Goal: Task Accomplishment & Management: Complete application form

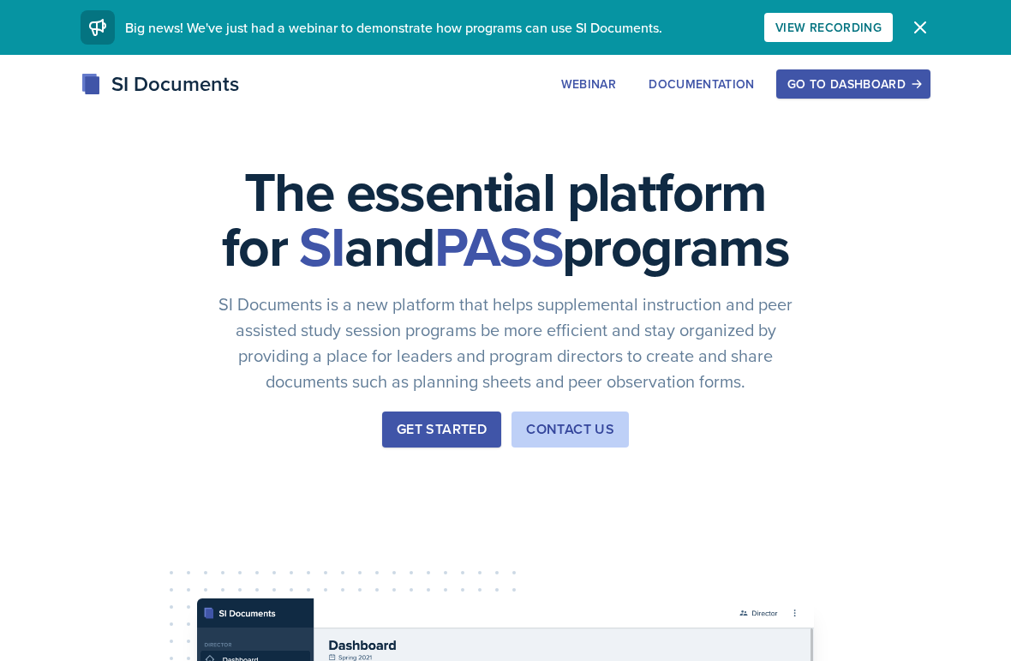
click at [866, 86] on div "Go to Dashboard" at bounding box center [853, 84] width 132 height 14
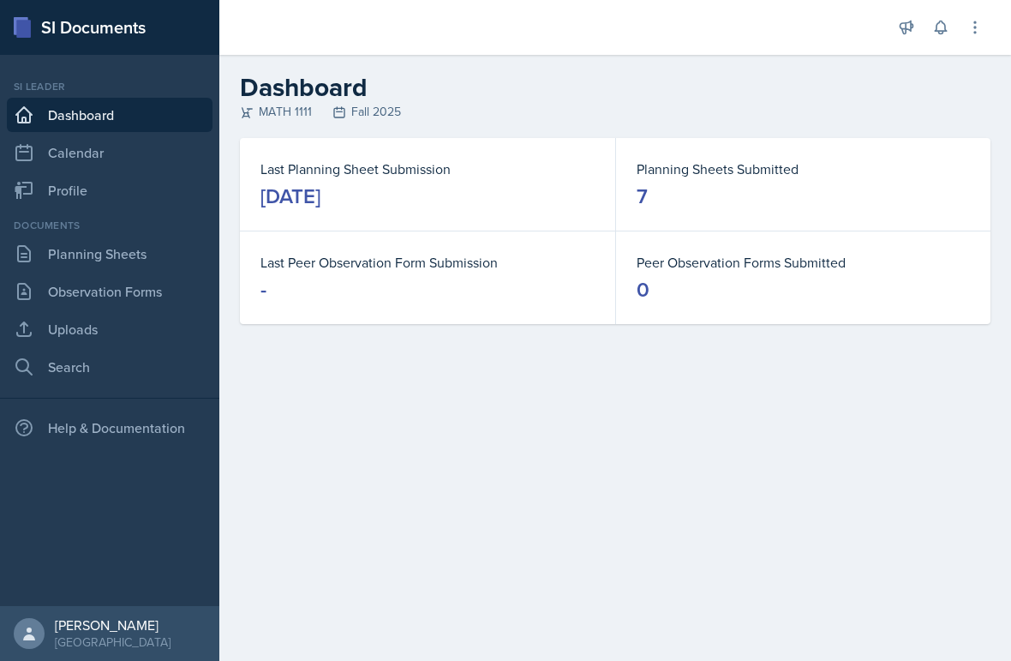
click at [170, 304] on link "Observation Forms" at bounding box center [110, 291] width 206 height 34
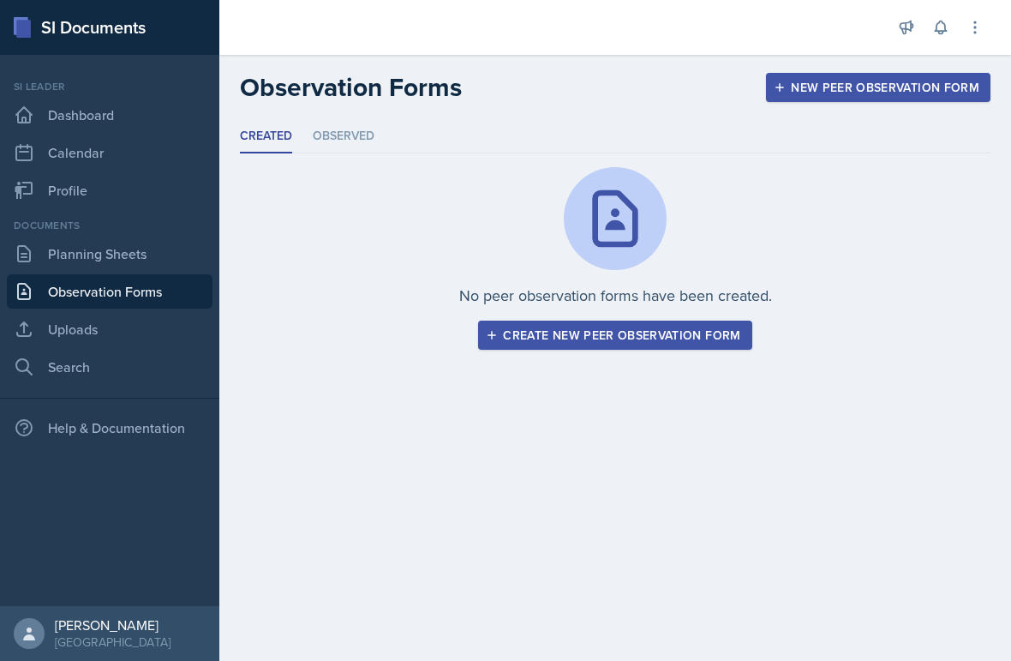
click at [712, 332] on div "Create new peer observation form" at bounding box center [614, 335] width 251 height 14
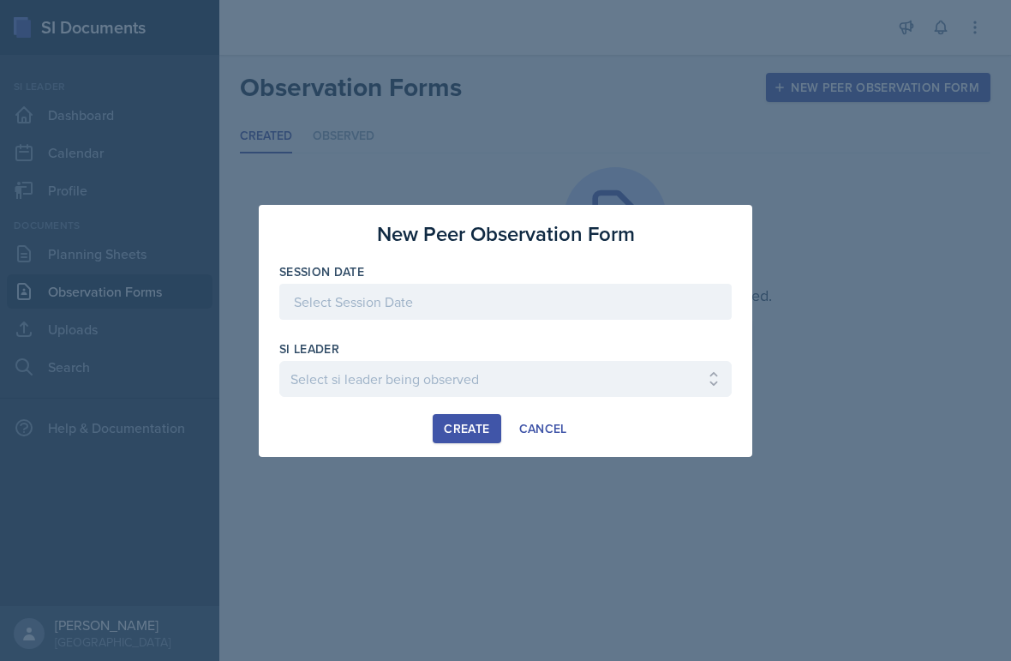
click at [684, 310] on div at bounding box center [505, 302] width 452 height 36
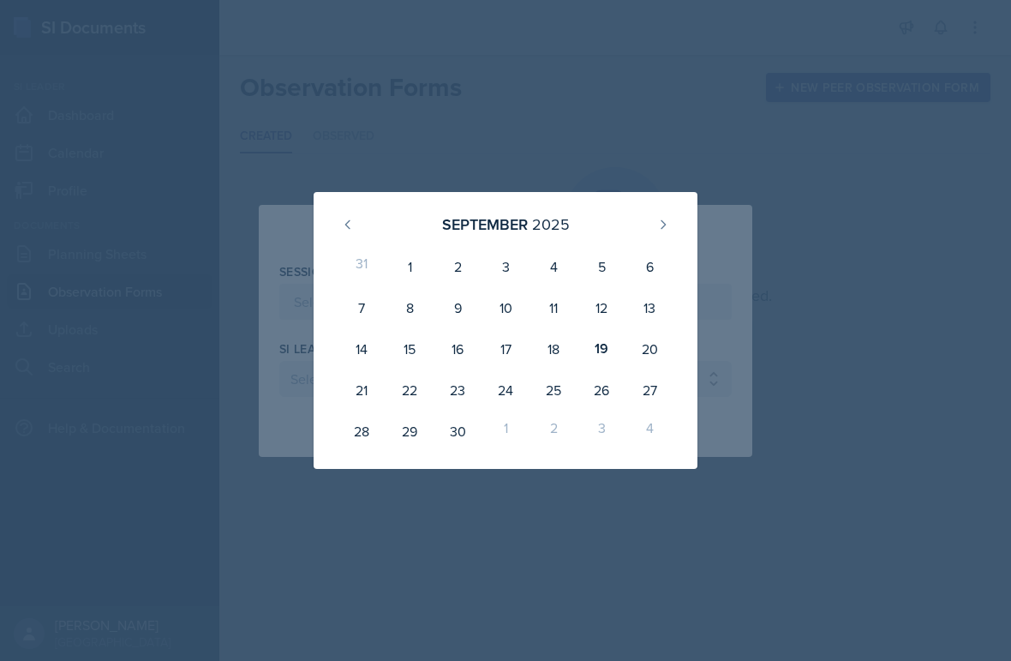
click at [600, 349] on div "19" at bounding box center [601, 348] width 48 height 41
type input "[DATE]"
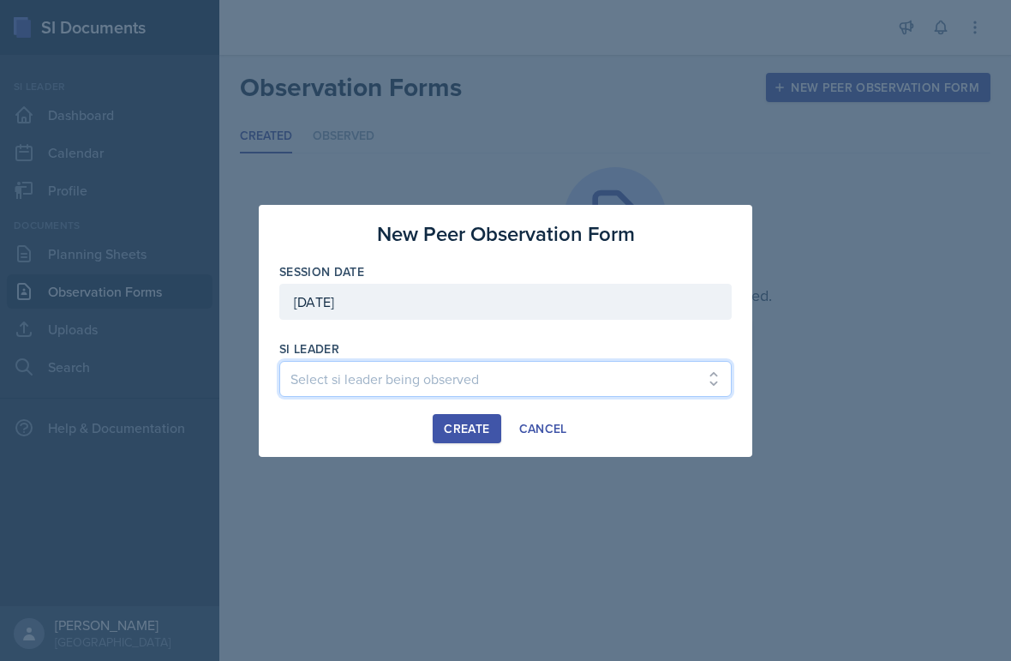
click at [577, 378] on select "Select si leader being observed [PERSON_NAME] / PSYC 2500 / The Phantoms of The…" at bounding box center [505, 379] width 452 height 36
select select "093db3d6-7aa5-4b9c-bc23-31f191399f54"
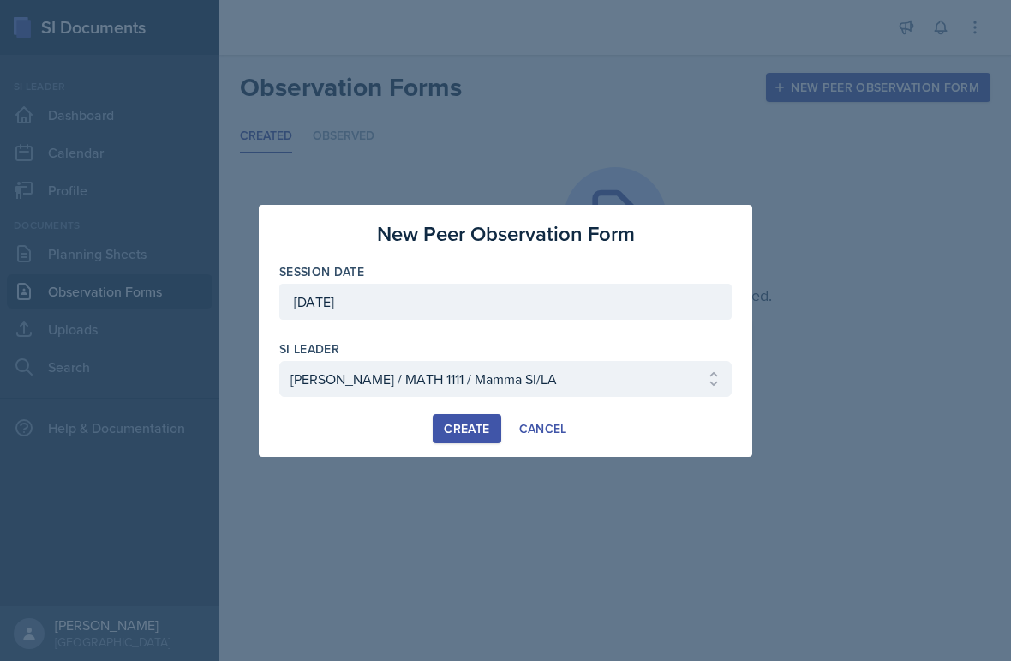
click at [487, 421] on div "Create" at bounding box center [466, 428] width 45 height 14
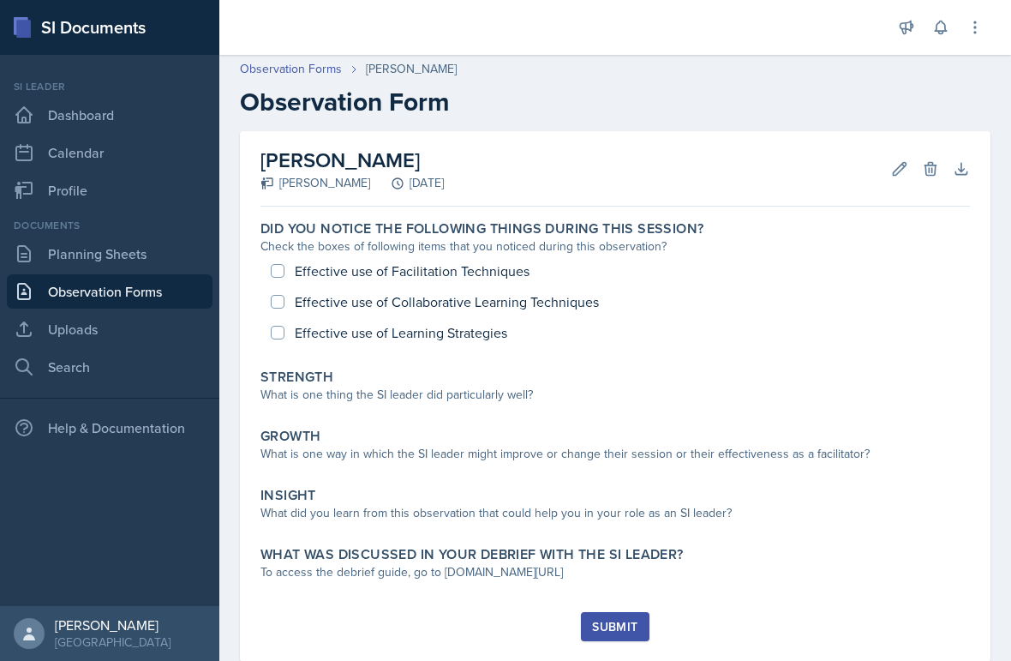
scroll to position [3, 0]
click at [619, 400] on div "What is one thing the SI leader did particularly well?" at bounding box center [614, 395] width 709 height 18
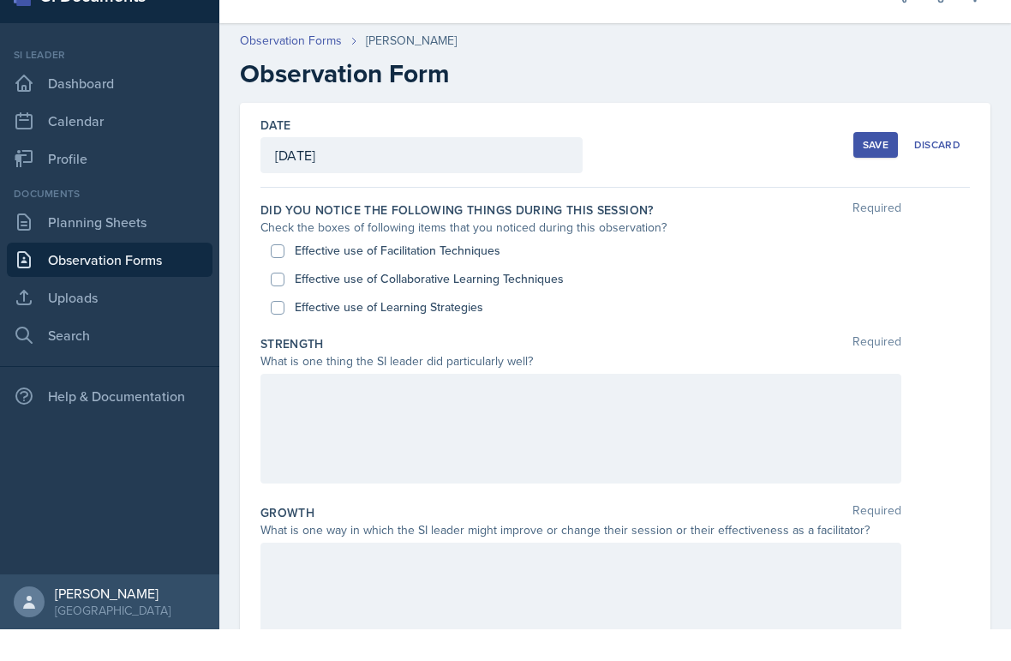
scroll to position [0, 0]
